Goal: Find specific page/section: Find specific page/section

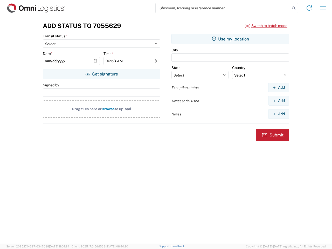
click at [223, 8] on input "search" at bounding box center [223, 8] width 134 height 10
click at [294, 8] on icon at bounding box center [293, 8] width 7 height 7
click at [309, 8] on icon at bounding box center [309, 8] width 8 height 8
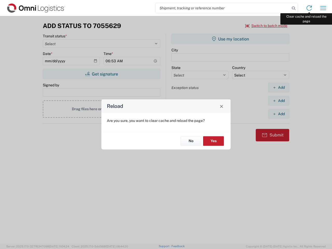
click at [323, 8] on div "Reload Are you sure, you want to clear cache and reload the page? No Yes" at bounding box center [166, 124] width 332 height 249
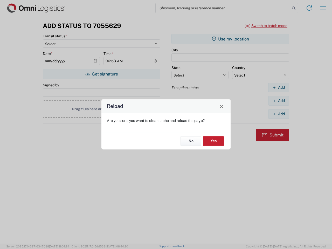
click at [267, 26] on div "Reload Are you sure, you want to clear cache and reload the page? No Yes" at bounding box center [166, 124] width 332 height 249
click at [101, 74] on div "Reload Are you sure, you want to clear cache and reload the page? No Yes" at bounding box center [166, 124] width 332 height 249
click at [230, 39] on div "Reload Are you sure, you want to clear cache and reload the page? No Yes" at bounding box center [166, 124] width 332 height 249
click at [279, 87] on div "Reload Are you sure, you want to clear cache and reload the page? No Yes" at bounding box center [166, 124] width 332 height 249
click at [279, 101] on div "Reload Are you sure, you want to clear cache and reload the page? No Yes" at bounding box center [166, 124] width 332 height 249
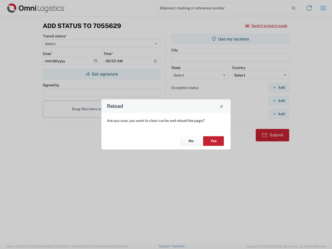
click at [279, 114] on div "Reload Are you sure, you want to clear cache and reload the page? No Yes" at bounding box center [166, 124] width 332 height 249
